Goal: Check status: Check status

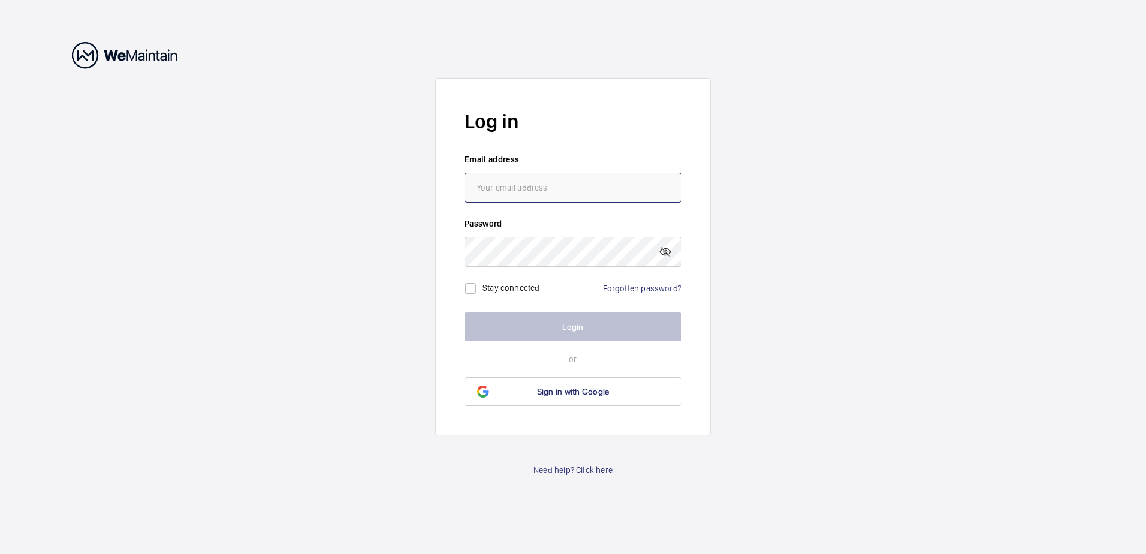
type input "[PERSON_NAME][EMAIL_ADDRESS][PERSON_NAME][DOMAIN_NAME]"
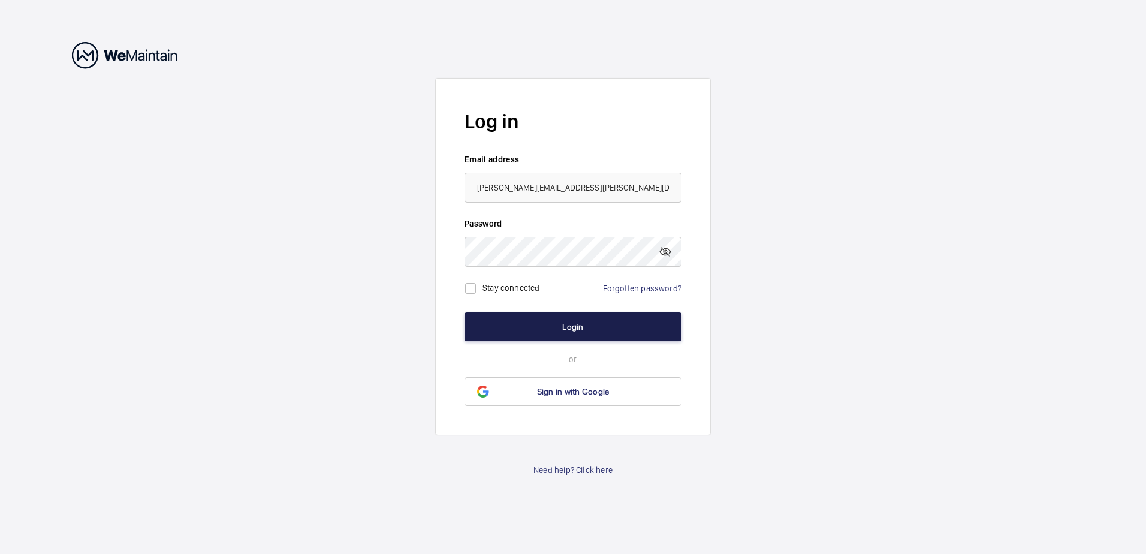
click at [559, 329] on button "Login" at bounding box center [573, 326] width 217 height 29
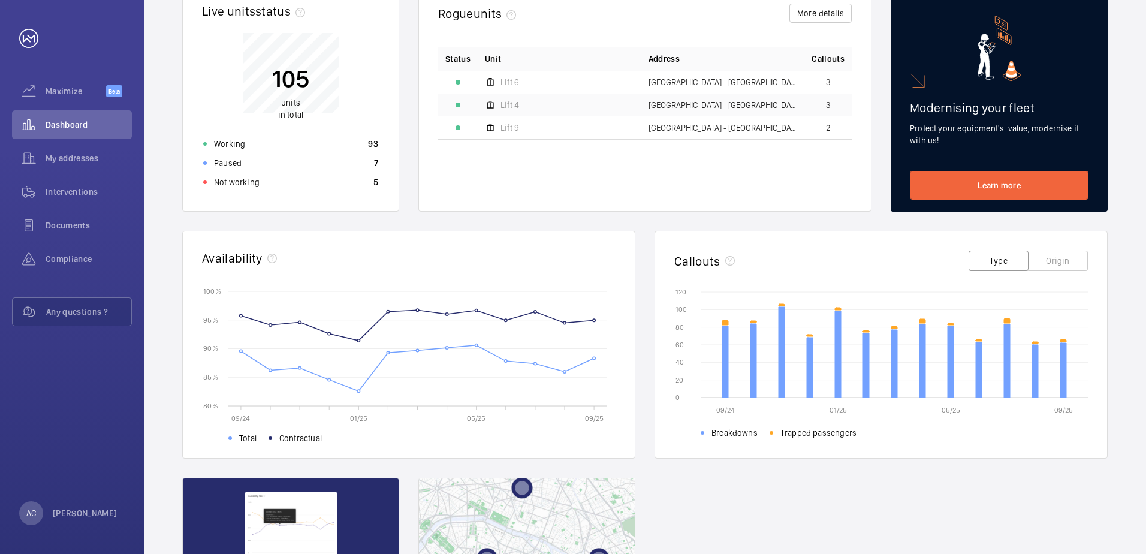
scroll to position [180, 0]
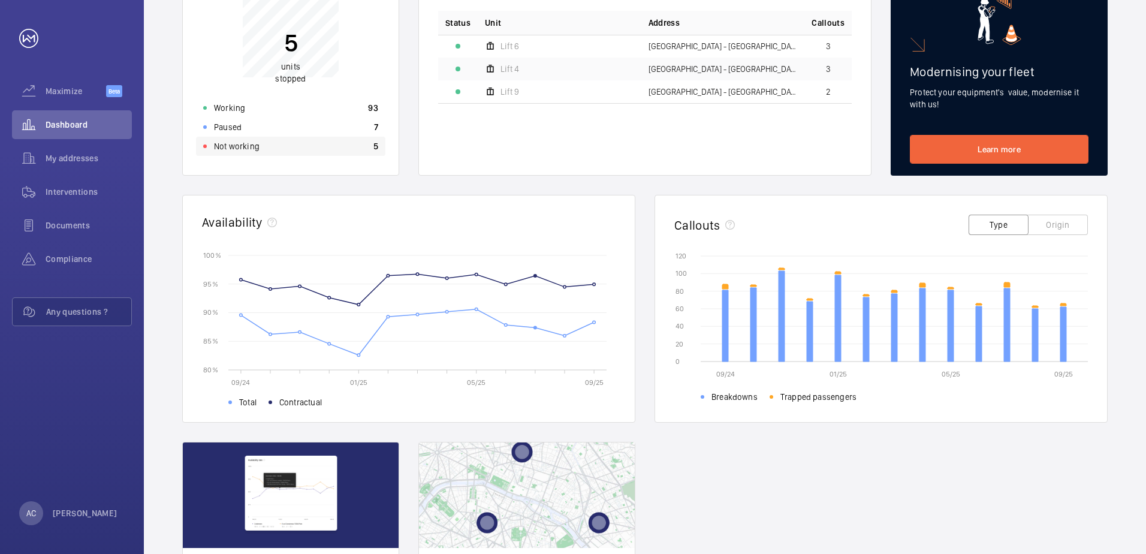
click at [240, 149] on p "Not working" at bounding box center [237, 146] width 46 height 12
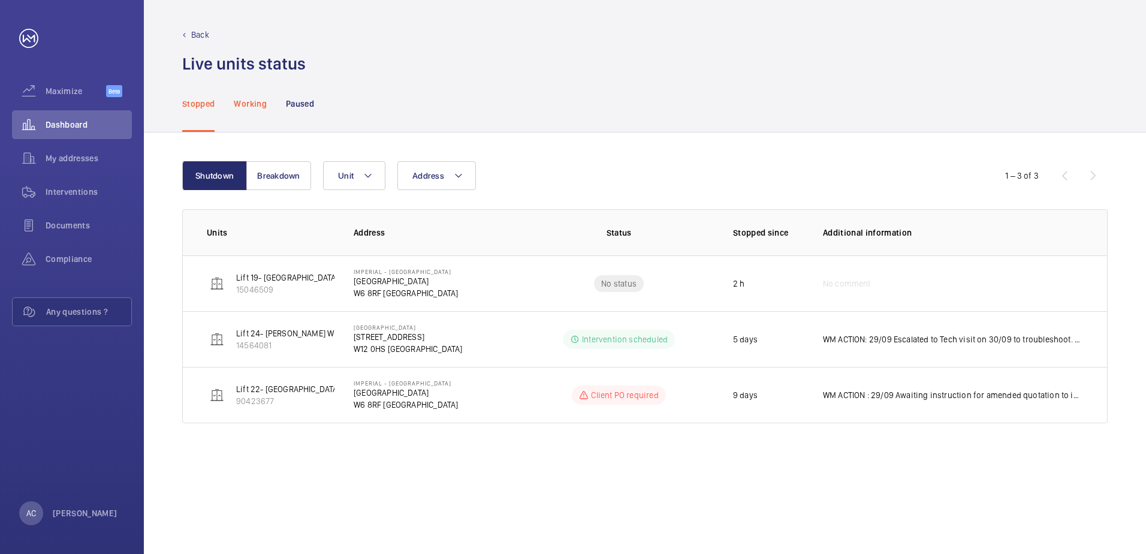
click at [254, 106] on p "Working" at bounding box center [250, 104] width 32 height 12
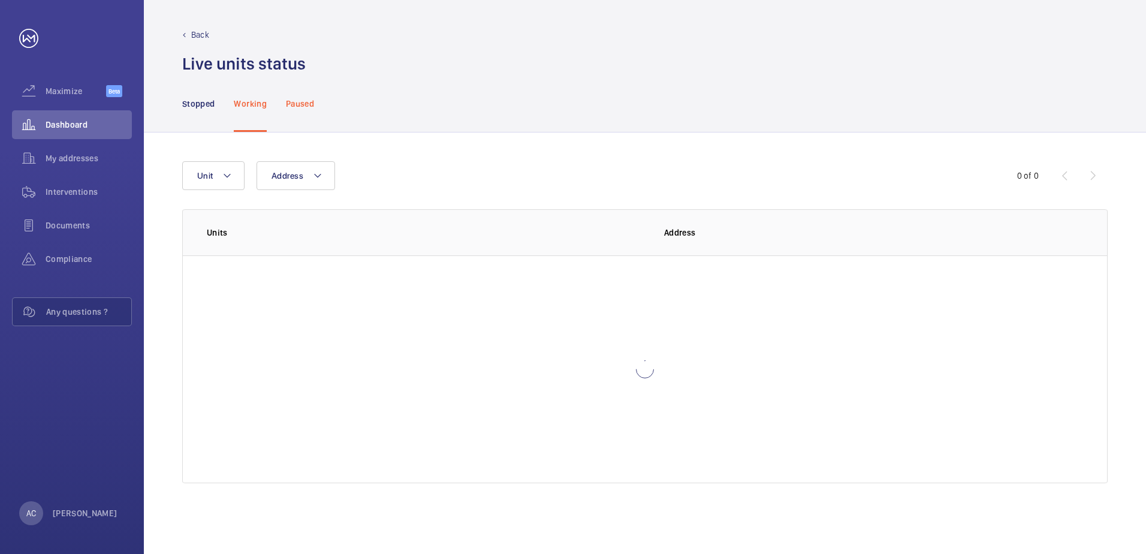
click at [304, 101] on p "Paused" at bounding box center [300, 104] width 28 height 12
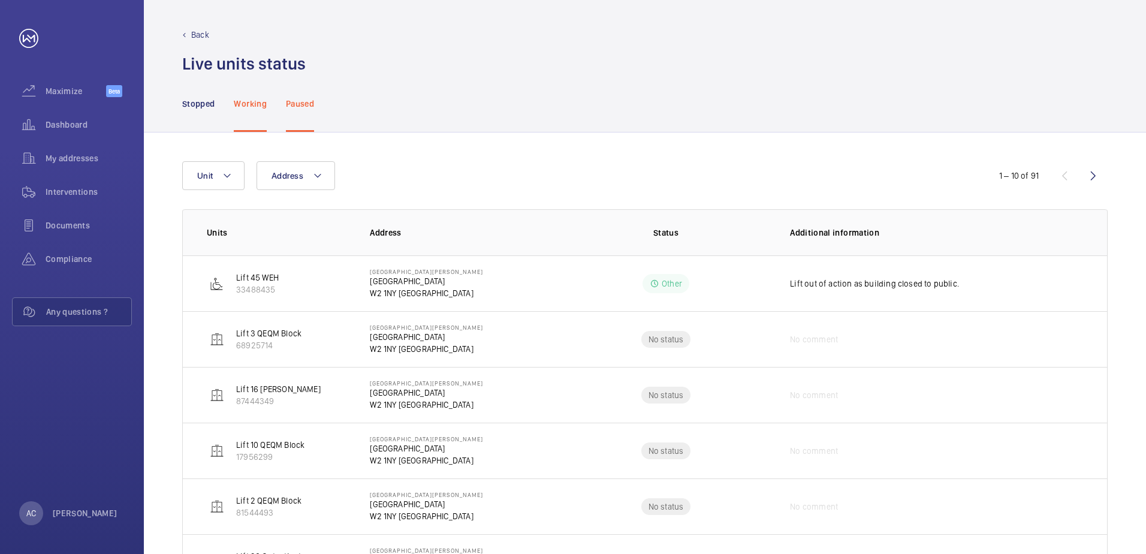
click at [258, 103] on p "Working" at bounding box center [250, 104] width 32 height 12
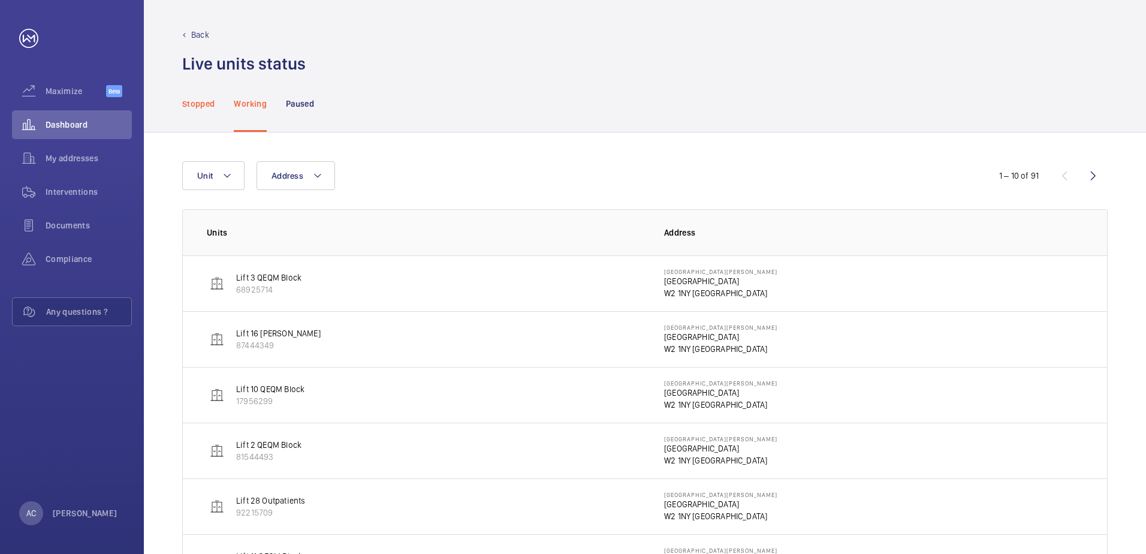
click at [202, 109] on p "Stopped" at bounding box center [198, 104] width 32 height 12
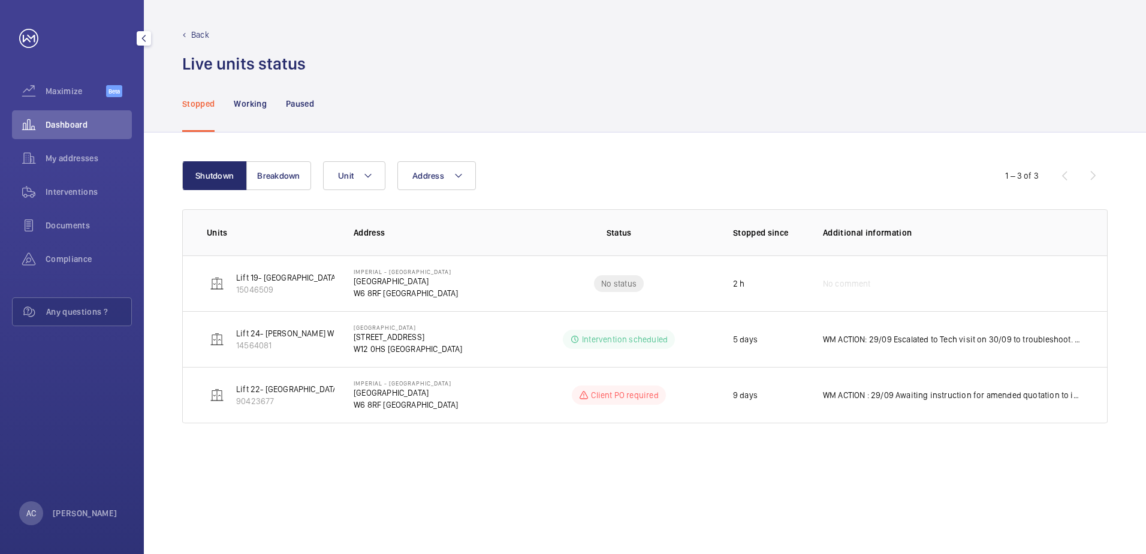
click at [59, 126] on span "Dashboard" at bounding box center [89, 125] width 86 height 12
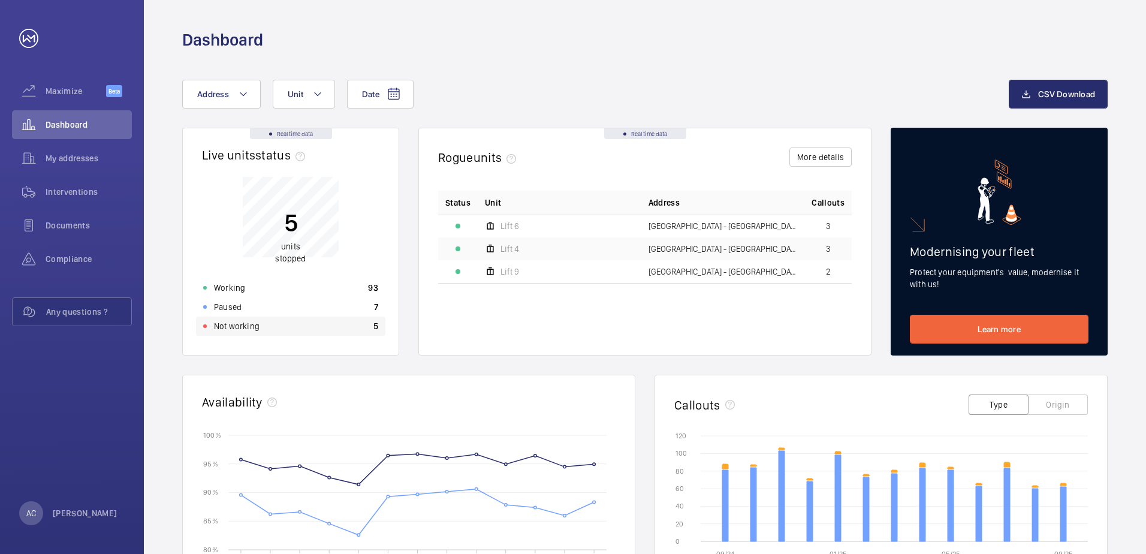
click at [227, 324] on p "Not working" at bounding box center [237, 326] width 46 height 12
